Goal: Transaction & Acquisition: Purchase product/service

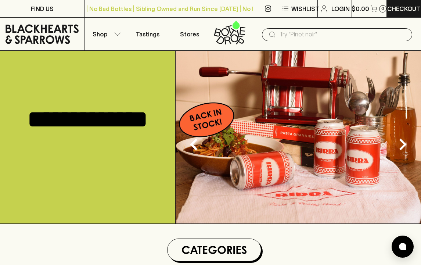
click at [111, 32] on button "Shop" at bounding box center [105, 34] width 42 height 33
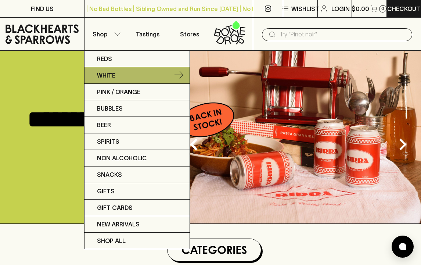
click at [114, 73] on p "White" at bounding box center [106, 75] width 18 height 9
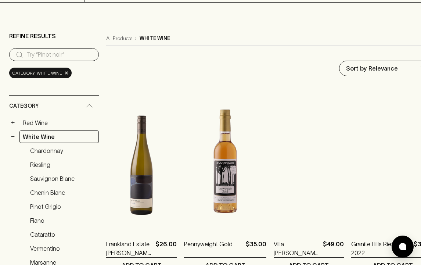
scroll to position [67, 0]
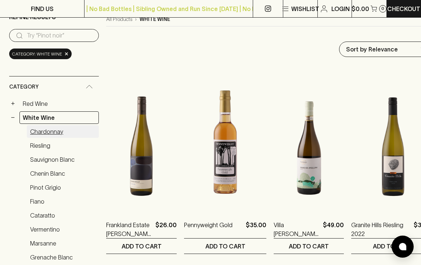
click at [52, 133] on link "Chardonnay" at bounding box center [63, 131] width 72 height 12
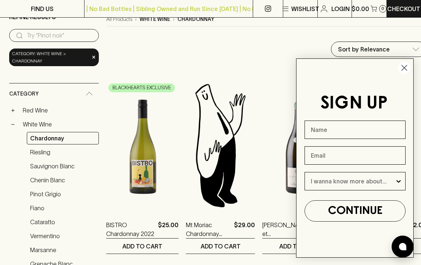
click at [402, 65] on circle "Close dialog" at bounding box center [404, 68] width 12 height 12
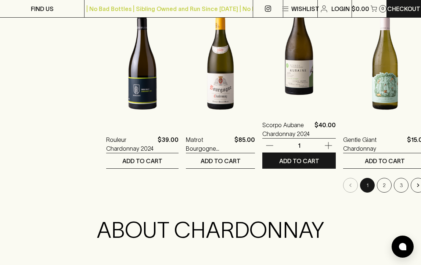
scroll to position [932, 0]
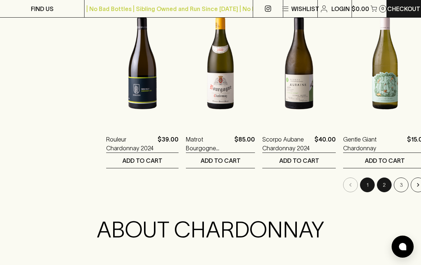
click at [377, 185] on button "2" at bounding box center [384, 184] width 15 height 15
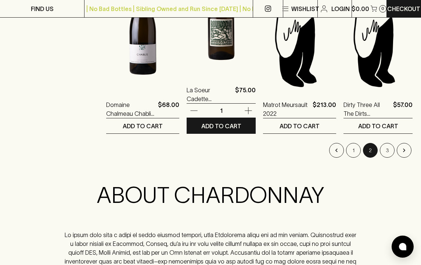
scroll to position [969, 0]
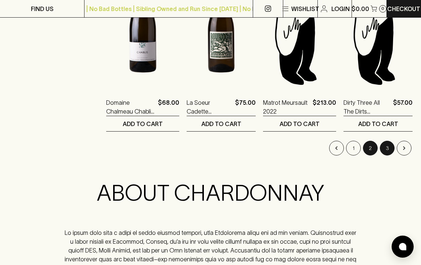
click at [385, 149] on button "3" at bounding box center [387, 148] width 15 height 15
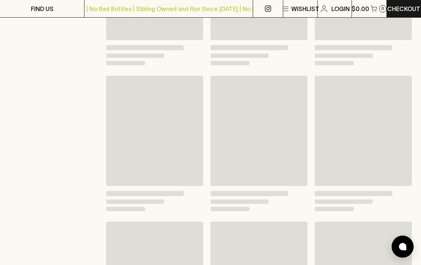
scroll to position [287, 0]
